Goal: Find specific page/section: Find specific page/section

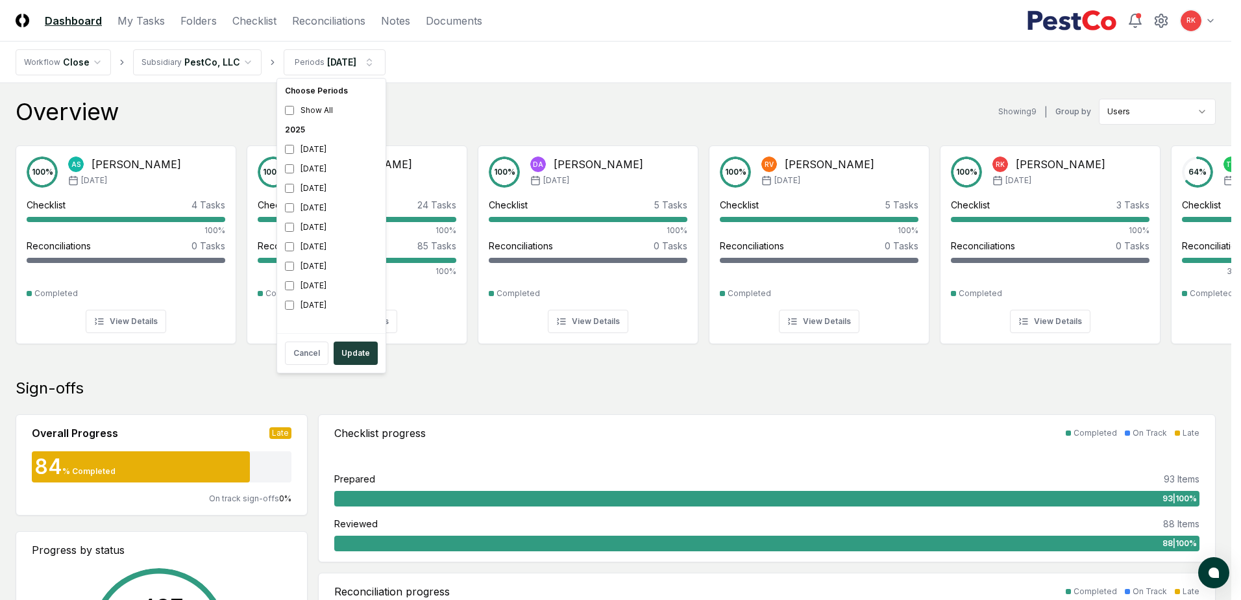
click at [350, 338] on div "Cancel Update" at bounding box center [331, 353] width 103 height 34
click at [351, 354] on button "Update" at bounding box center [356, 352] width 44 height 23
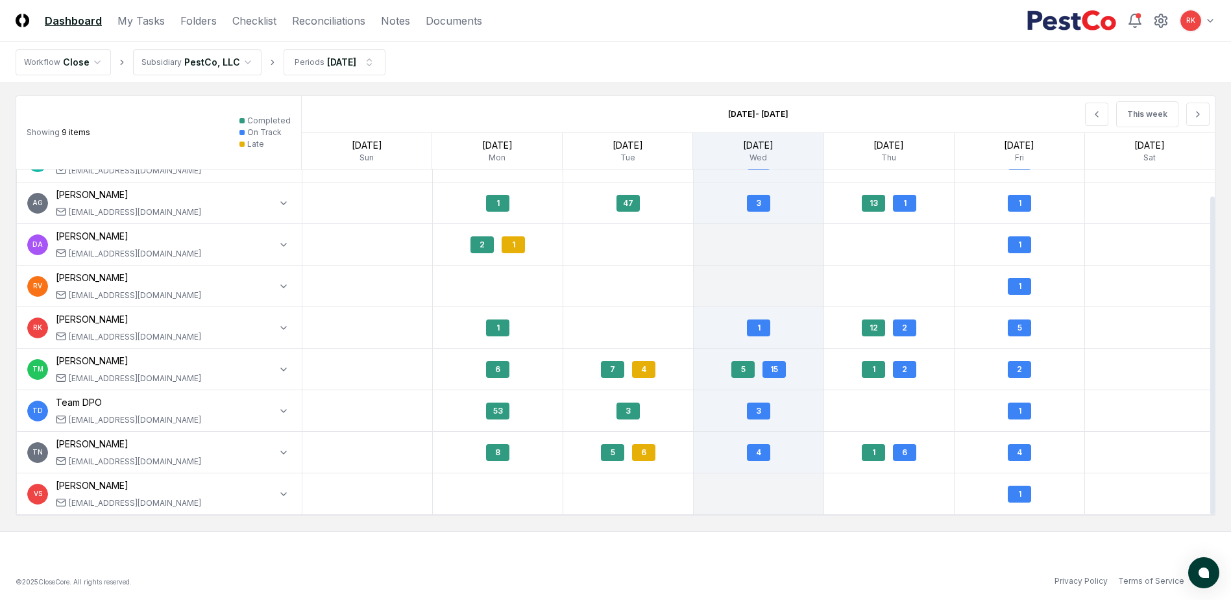
scroll to position [1084, 0]
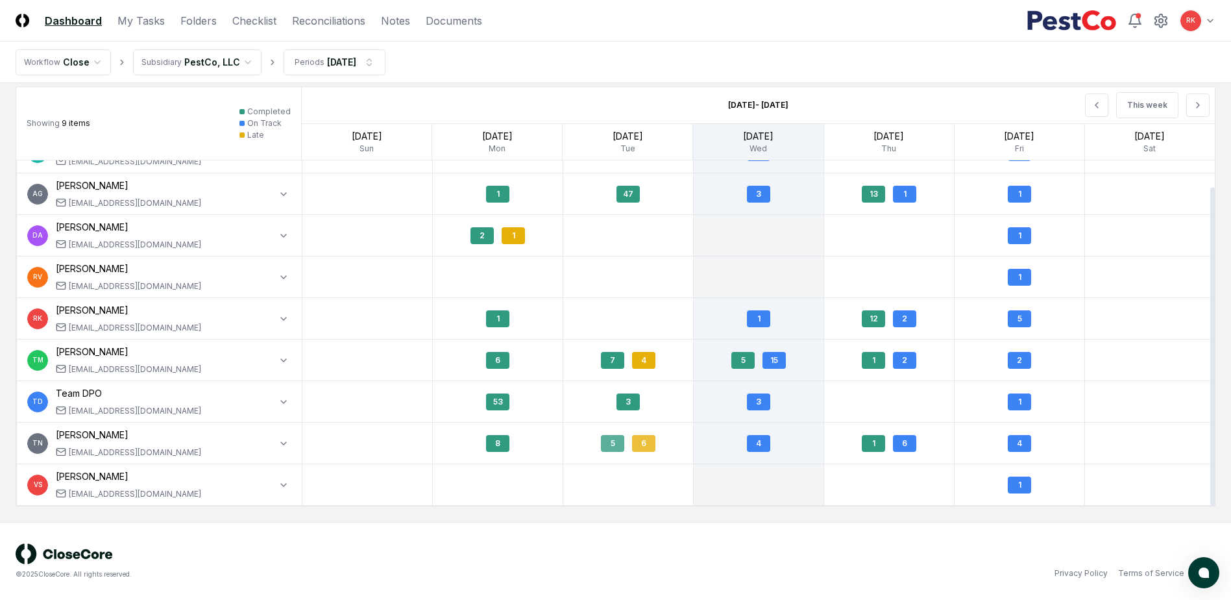
click at [645, 451] on div "6" at bounding box center [643, 443] width 23 height 17
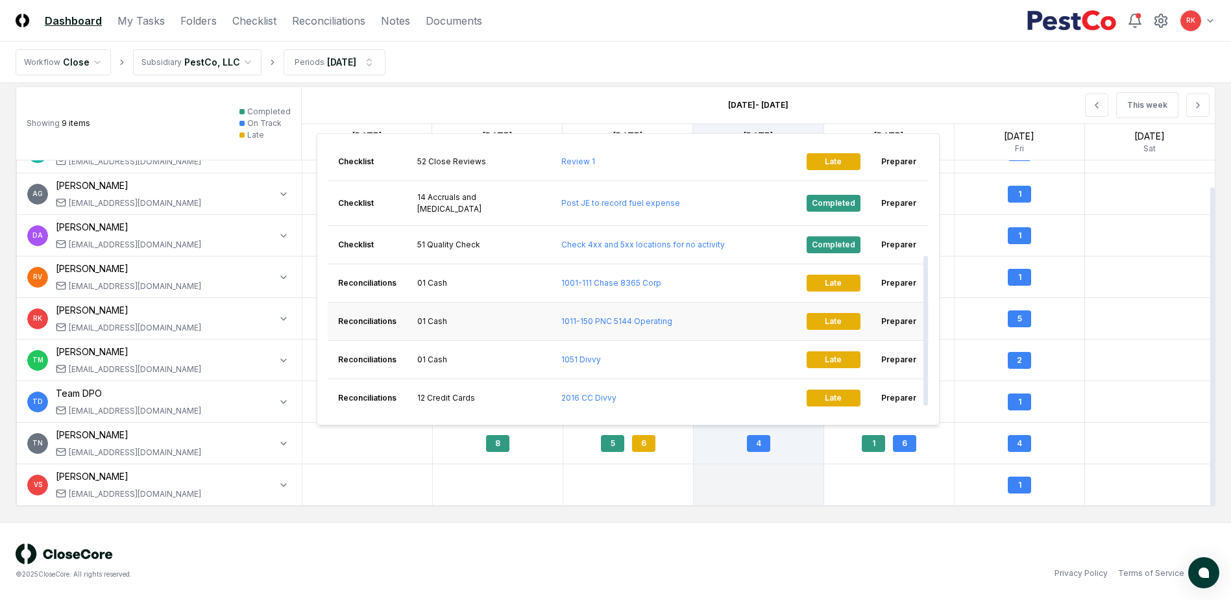
scroll to position [215, 0]
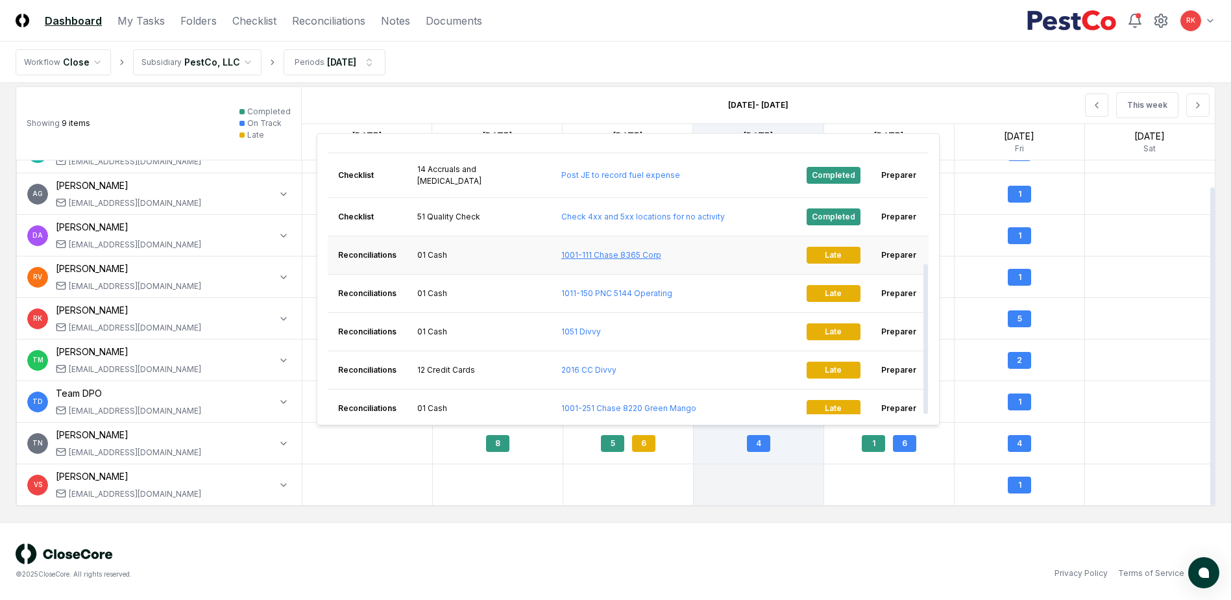
click at [591, 250] on link "1001-111 Chase 8365 Corp" at bounding box center [611, 255] width 100 height 10
